Goal: Complete application form

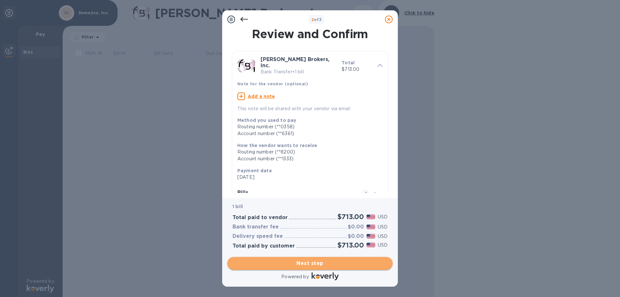
click at [322, 262] on span "Next step" at bounding box center [309, 263] width 155 height 8
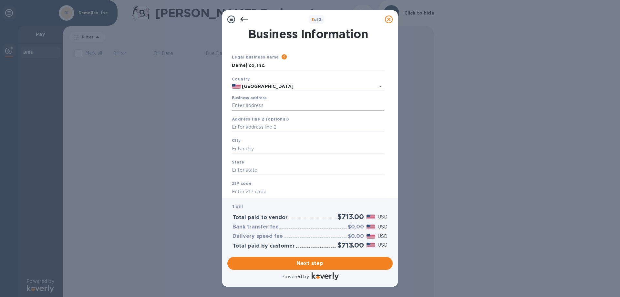
click at [265, 105] on input "Business address" at bounding box center [308, 106] width 152 height 10
type input "[STREET_ADDRESS]"
type input "[GEOGRAPHIC_DATA]"
type input "CA"
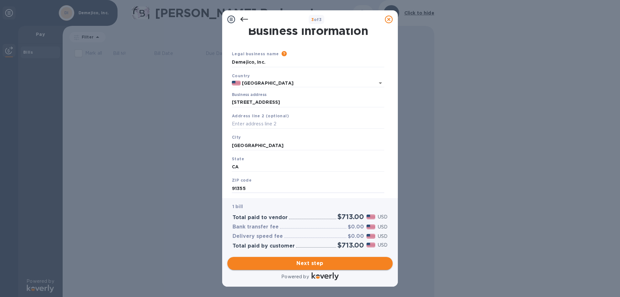
type input "91355"
click at [316, 264] on span "Next step" at bounding box center [309, 263] width 155 height 8
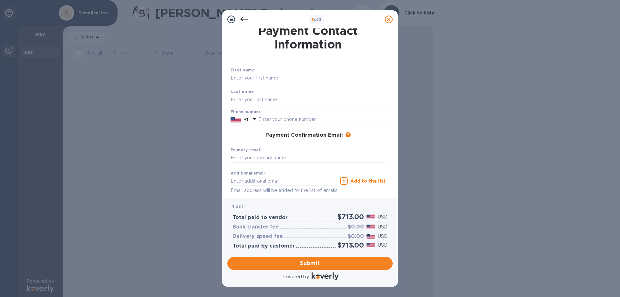
click at [260, 78] on input "text" at bounding box center [308, 78] width 155 height 10
type input "E"
type input "[PERSON_NAME]"
type input "6612579580"
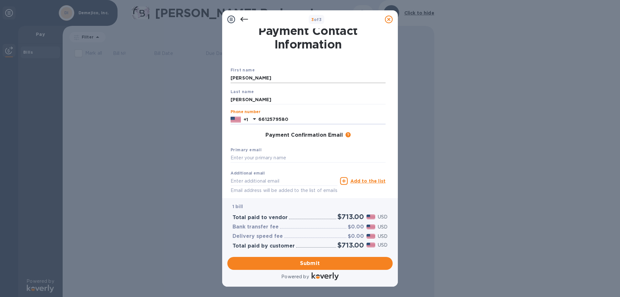
type input "[PERSON_NAME][EMAIL_ADDRESS][DOMAIN_NAME]"
click at [262, 156] on input "text" at bounding box center [308, 158] width 155 height 10
type input "[PERSON_NAME][EMAIL_ADDRESS][DOMAIN_NAME]"
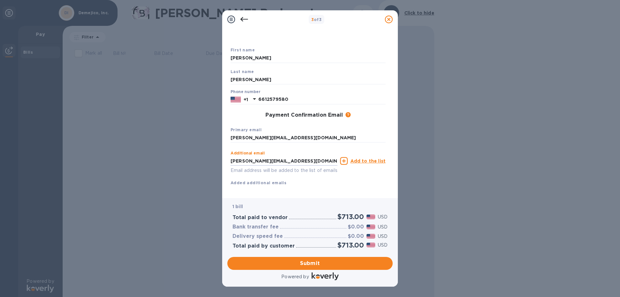
scroll to position [34, 0]
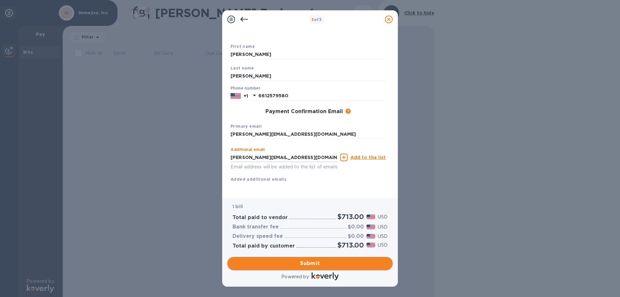
click at [323, 263] on span "Submit" at bounding box center [309, 263] width 155 height 8
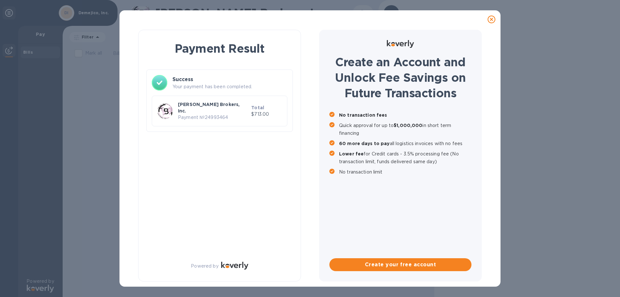
scroll to position [0, 0]
click at [207, 107] on p "[PERSON_NAME] Brokers, Inc." at bounding box center [213, 107] width 71 height 13
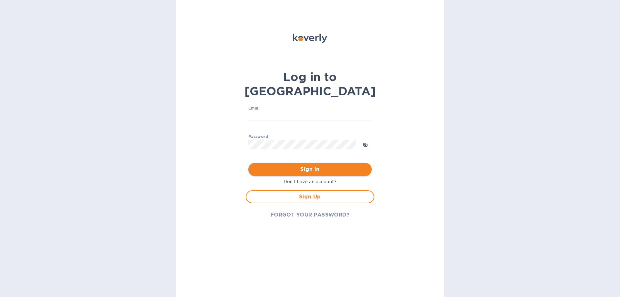
type input "[PERSON_NAME][EMAIL_ADDRESS][DOMAIN_NAME]"
click at [309, 165] on span "Sign in" at bounding box center [309, 169] width 113 height 8
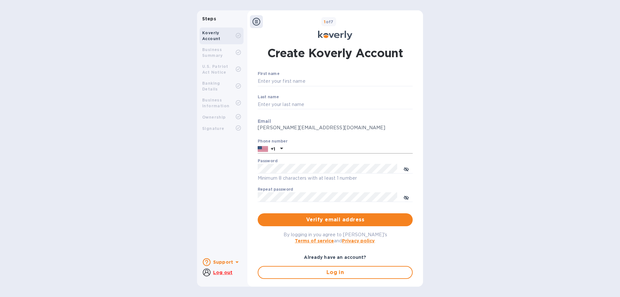
click at [304, 151] on input "text" at bounding box center [348, 149] width 127 height 10
type input "6612579580"
click at [327, 219] on span "Verify email address" at bounding box center [335, 220] width 145 height 8
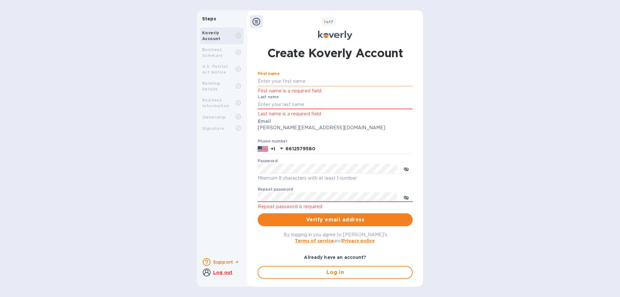
click at [272, 83] on input "First name" at bounding box center [335, 82] width 155 height 10
type input "C"
type input "T"
type input "[PERSON_NAME]"
click at [404, 168] on icon "toggle password visibility" at bounding box center [406, 169] width 5 height 5
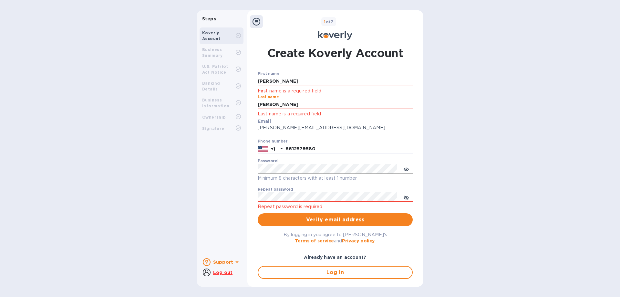
type input "[PERSON_NAME]"
click at [317, 218] on span "Verify email address" at bounding box center [335, 220] width 145 height 8
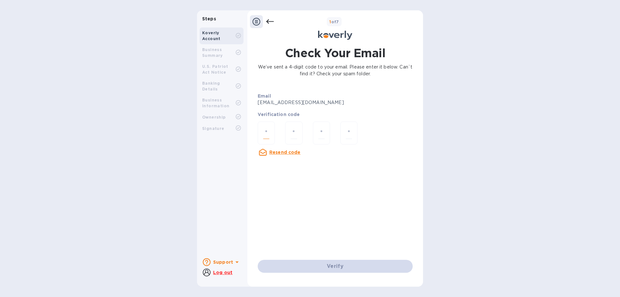
click at [269, 132] on input "number" at bounding box center [266, 133] width 6 height 12
type input "1"
type input "2"
type input "1"
type input "4"
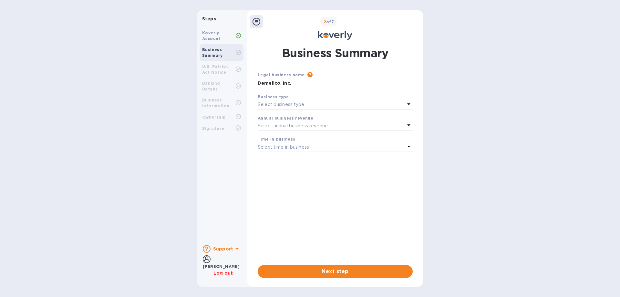
click at [302, 105] on p "Select business type" at bounding box center [281, 104] width 47 height 7
click at [272, 142] on p "Corporations" at bounding box center [332, 143] width 139 height 7
click at [280, 146] on p "Select time in business" at bounding box center [283, 147] width 51 height 7
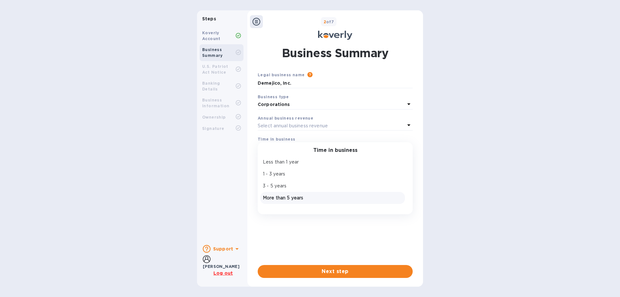
click at [282, 196] on p "More than 5 years" at bounding box center [332, 197] width 139 height 7
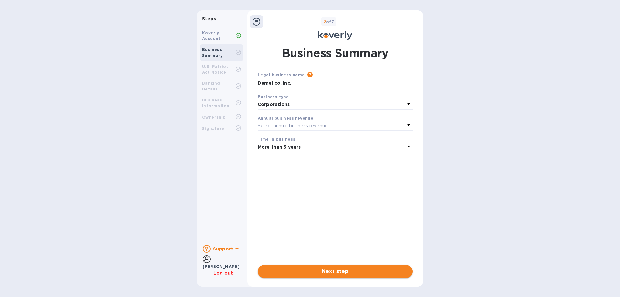
click at [339, 271] on span "Next step" at bounding box center [335, 271] width 145 height 8
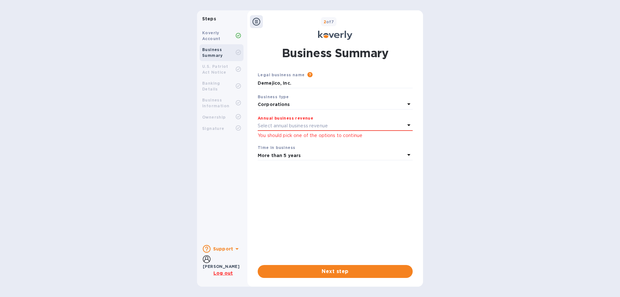
click at [278, 120] on b "Annual business revenue" at bounding box center [286, 118] width 56 height 5
click at [279, 126] on p "Select annual business revenue" at bounding box center [293, 125] width 70 height 7
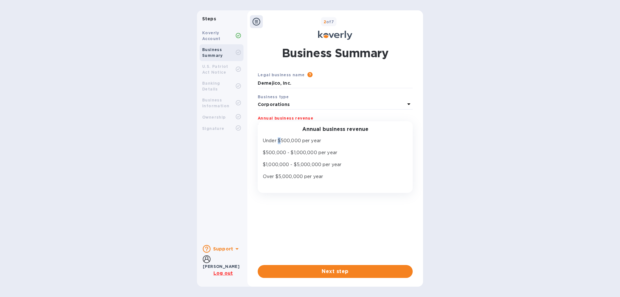
click at [279, 139] on p "Under $500,000 per year" at bounding box center [332, 140] width 139 height 7
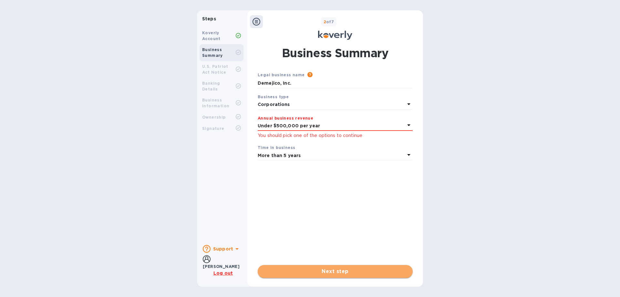
click at [326, 265] on button "Next step" at bounding box center [335, 271] width 155 height 13
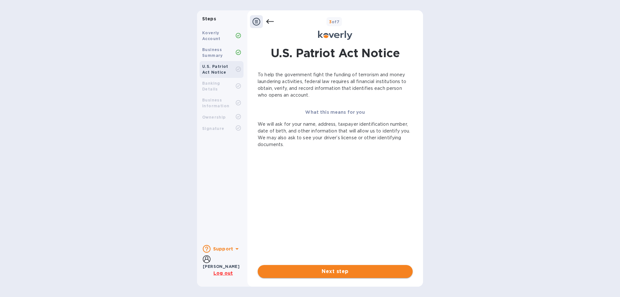
click at [333, 271] on span "Next step" at bounding box center [335, 271] width 145 height 8
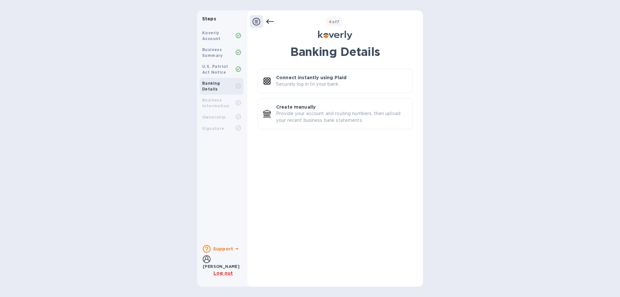
click at [257, 22] on icon at bounding box center [256, 22] width 8 height 8
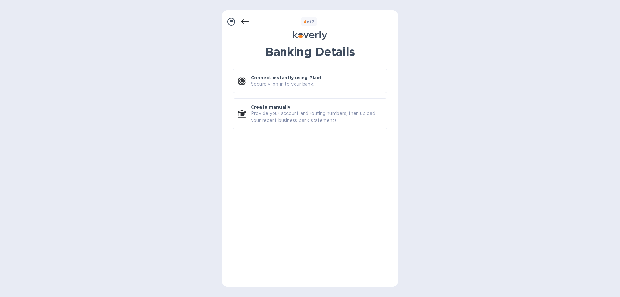
click at [230, 20] on icon at bounding box center [231, 22] width 8 height 8
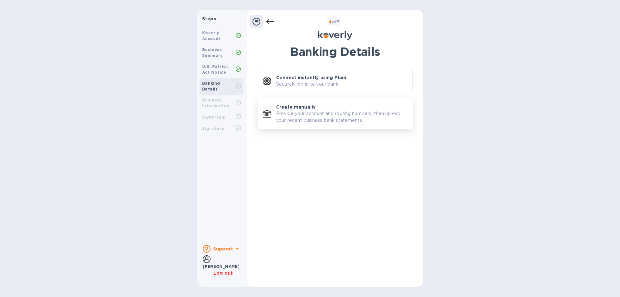
click at [312, 110] on p "Create manually" at bounding box center [295, 107] width 39 height 6
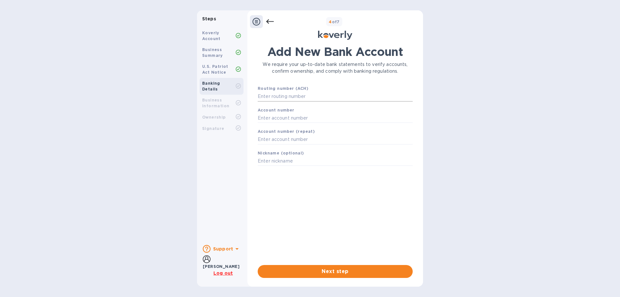
click at [290, 94] on input "text" at bounding box center [335, 97] width 155 height 10
